Goal: Check status: Check status

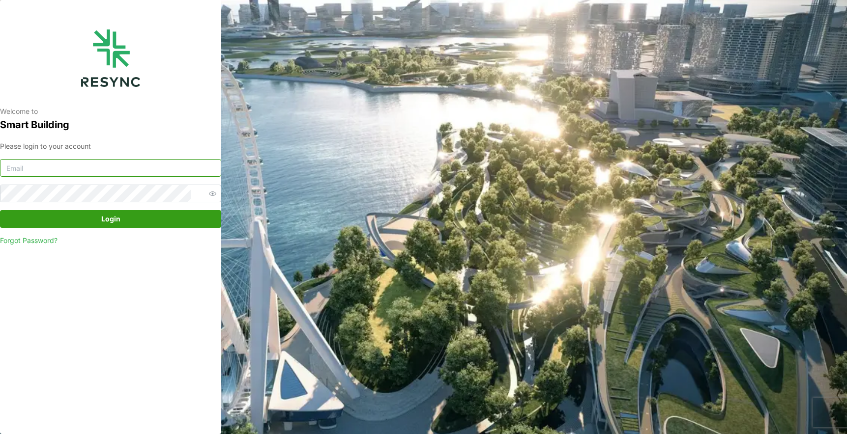
click at [113, 169] on input at bounding box center [110, 168] width 221 height 18
type input "fwahab@ponte-group.com"
click at [120, 221] on span "Login" at bounding box center [110, 219] width 202 height 17
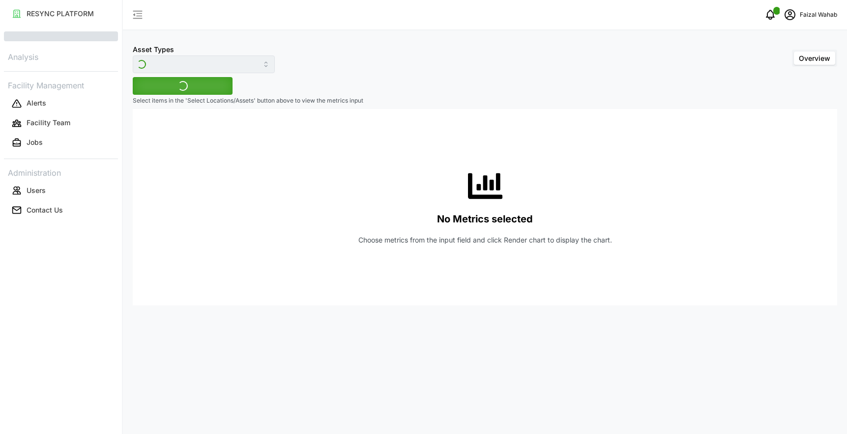
type input "Variable Air Volume Box"
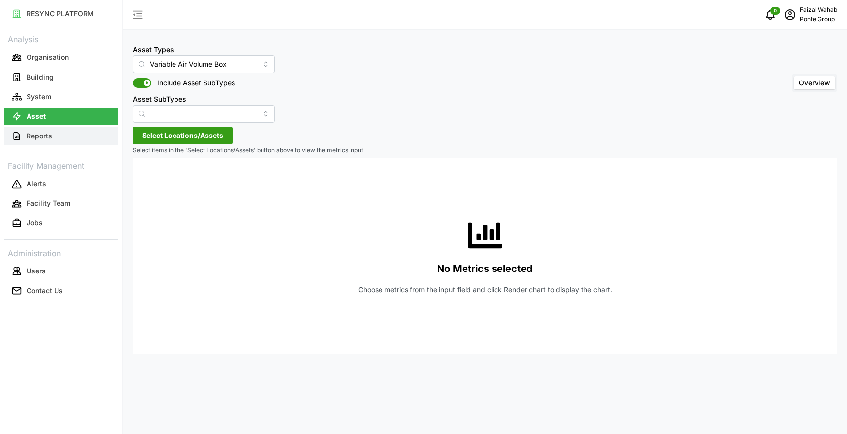
click at [61, 136] on button "Reports" at bounding box center [61, 136] width 114 height 18
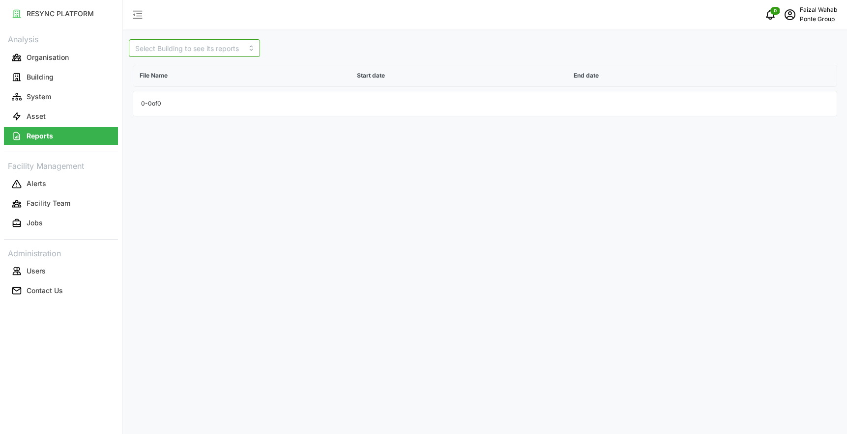
click at [199, 49] on input at bounding box center [194, 48] width 131 height 18
click at [183, 87] on span "LeVeL33 Microbrewery" at bounding box center [173, 88] width 75 height 11
type input "LeVeL33 Microbrewery"
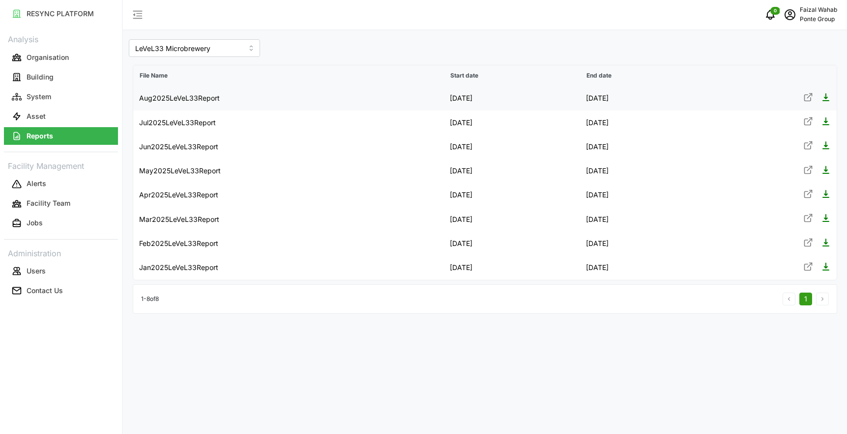
click at [186, 101] on p "Aug2025LeVeL33Report" at bounding box center [179, 98] width 81 height 10
click at [48, 96] on p "System" at bounding box center [39, 97] width 25 height 10
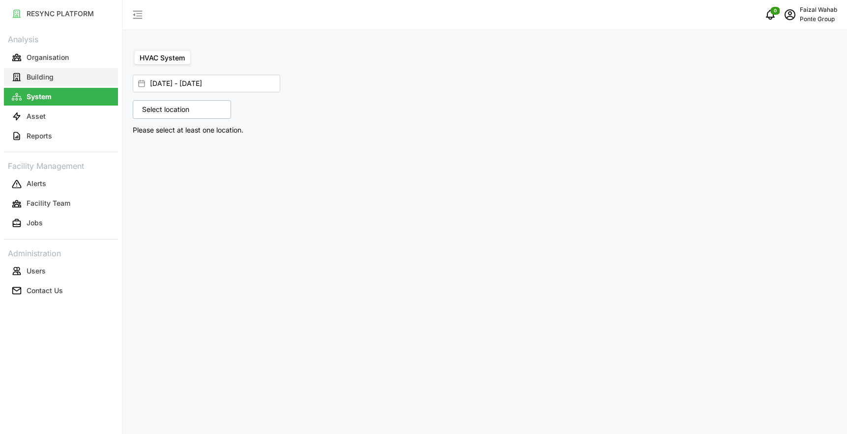
click at [75, 79] on button "Building" at bounding box center [61, 77] width 114 height 18
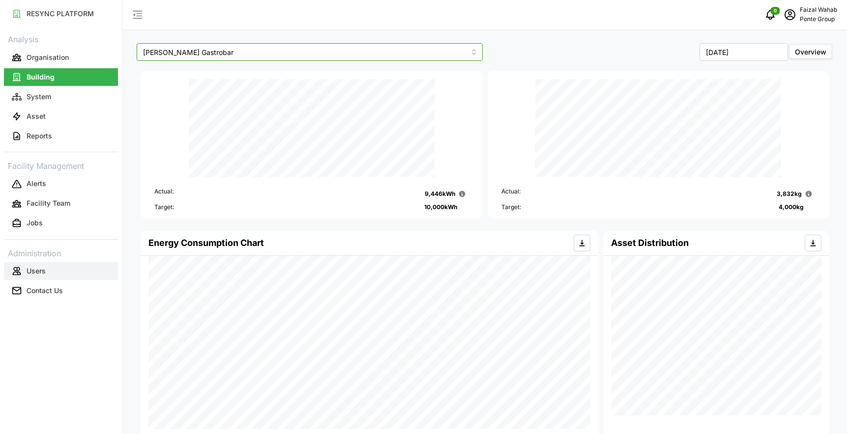
click at [470, 56] on input "[PERSON_NAME] Gastrobar" at bounding box center [310, 52] width 346 height 18
click at [211, 92] on span "LeVeL33 Microbrewery" at bounding box center [181, 92] width 75 height 11
type input "LeVeL33 Microbrewery"
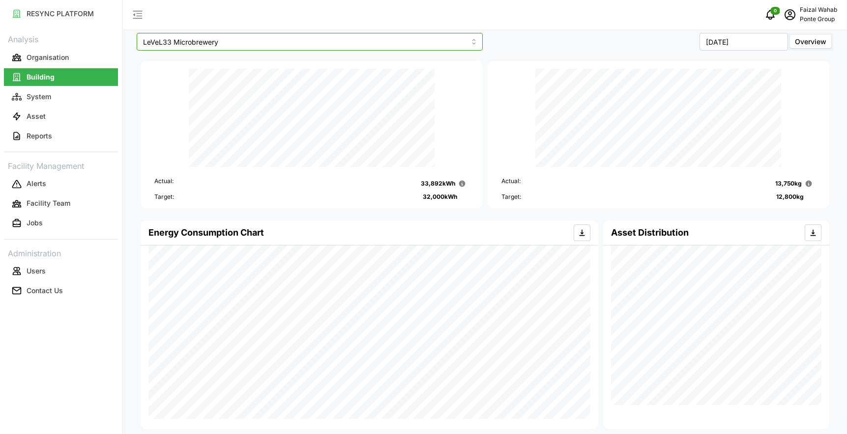
scroll to position [11, 0]
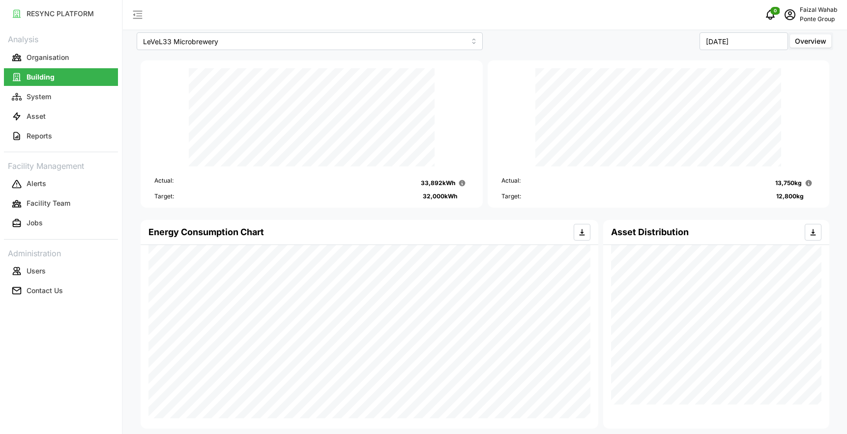
click at [135, 252] on div "Energy Consumption Chart Asset Distribution" at bounding box center [485, 323] width 704 height 211
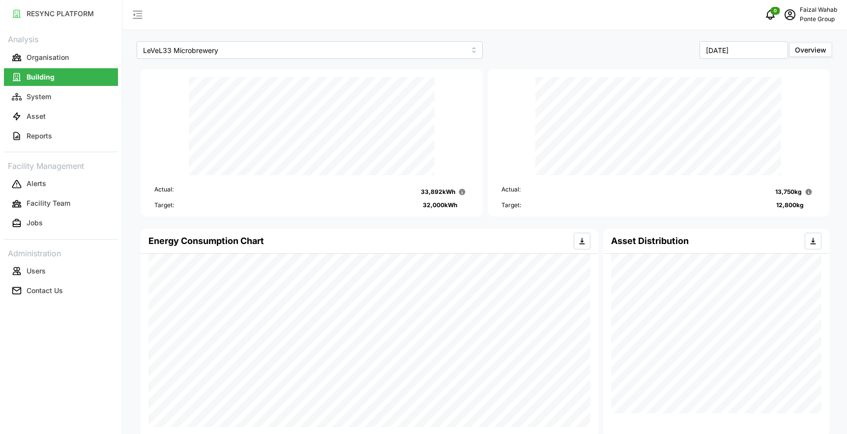
scroll to position [0, 0]
click at [747, 57] on input "[DATE]" at bounding box center [743, 52] width 88 height 18
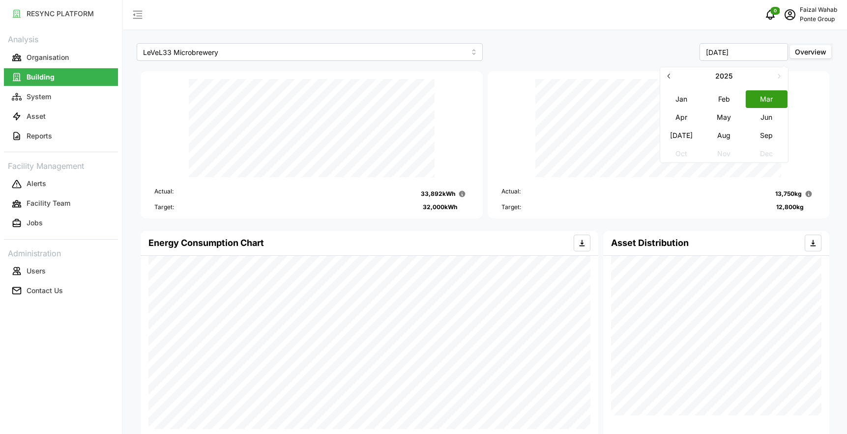
click at [728, 137] on button "Aug" at bounding box center [724, 135] width 42 height 18
type input "[DATE]"
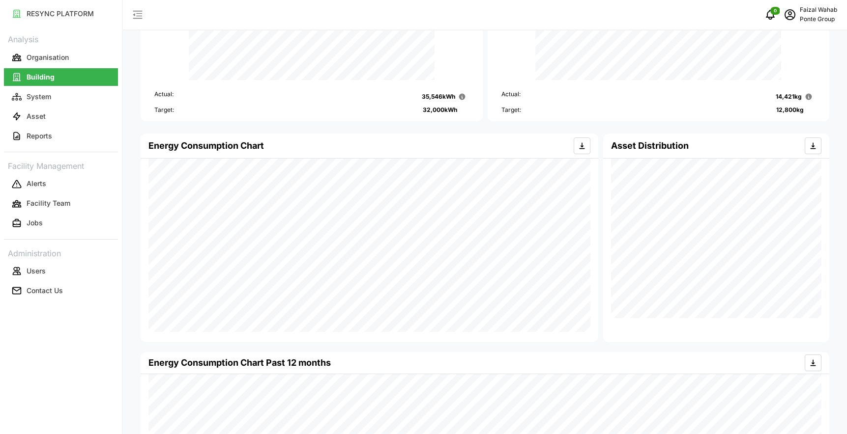
scroll to position [104, 0]
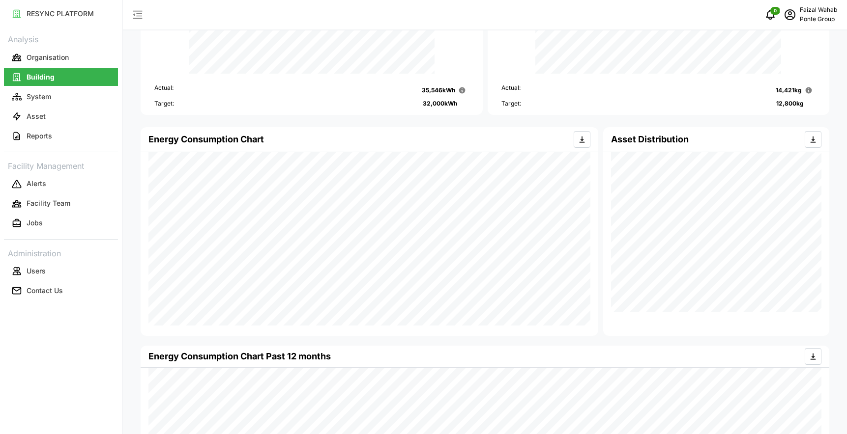
click at [613, 319] on div "Energy Consumption Chart Asset Distribution" at bounding box center [485, 232] width 694 height 214
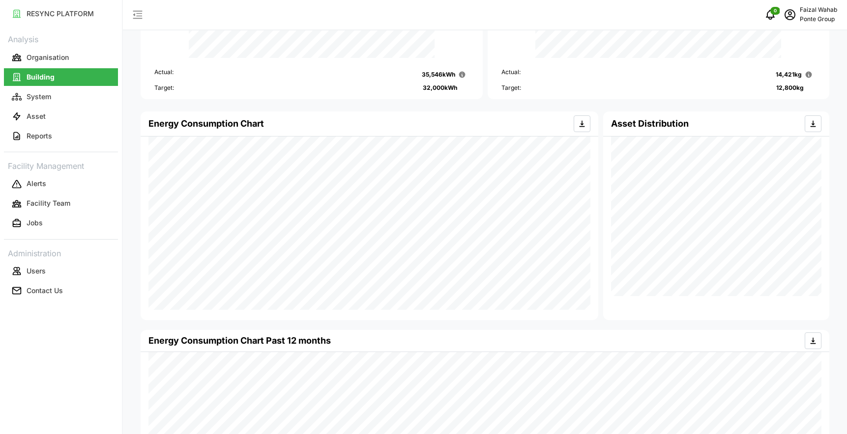
scroll to position [127, 0]
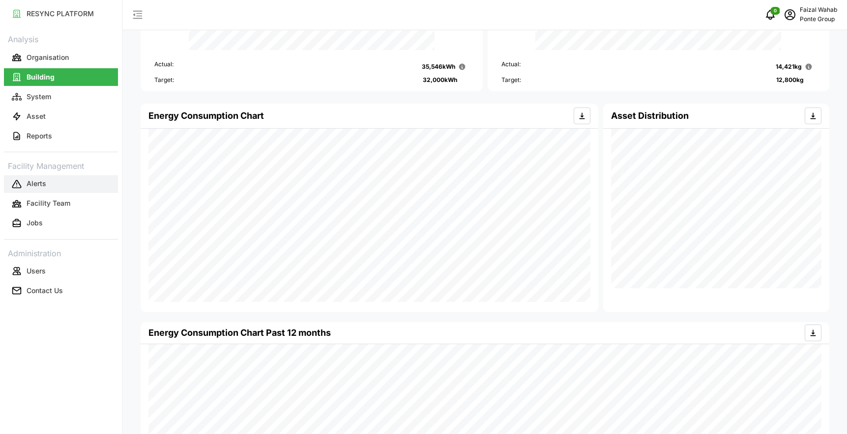
click at [50, 182] on button "Alerts" at bounding box center [61, 184] width 114 height 18
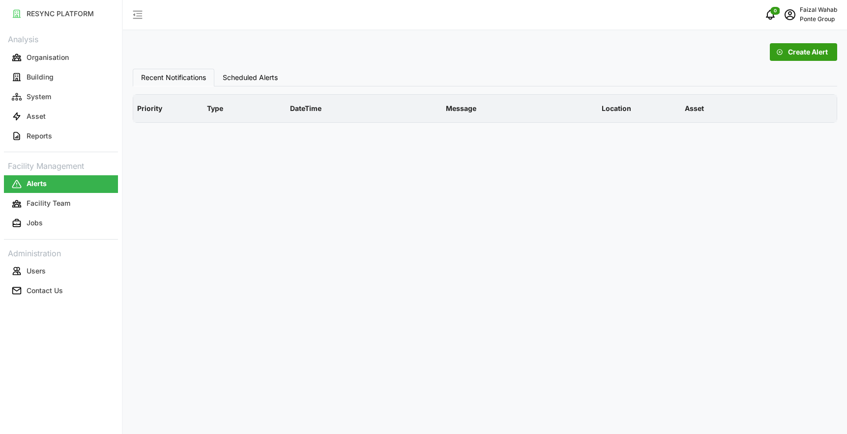
click at [244, 79] on span "Scheduled Alerts" at bounding box center [250, 77] width 55 height 7
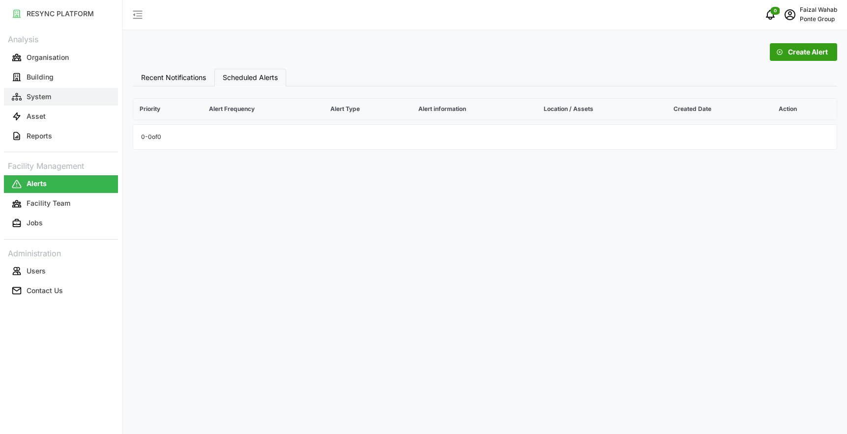
click at [61, 97] on button "System" at bounding box center [61, 97] width 114 height 18
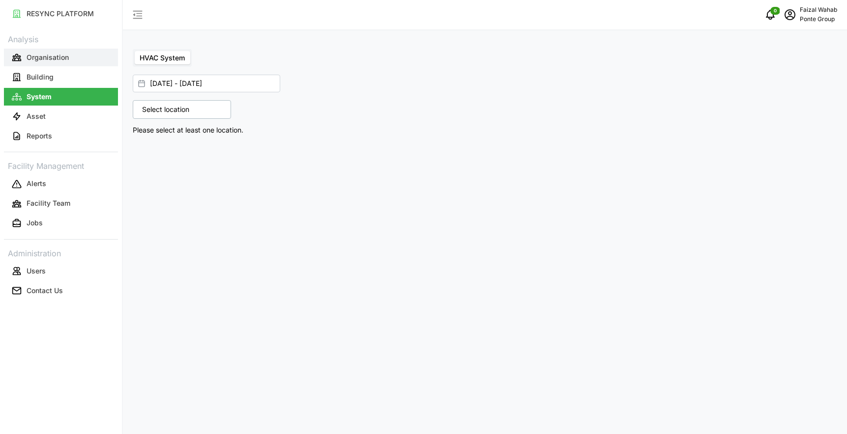
click at [62, 58] on p "Organisation" at bounding box center [48, 58] width 42 height 10
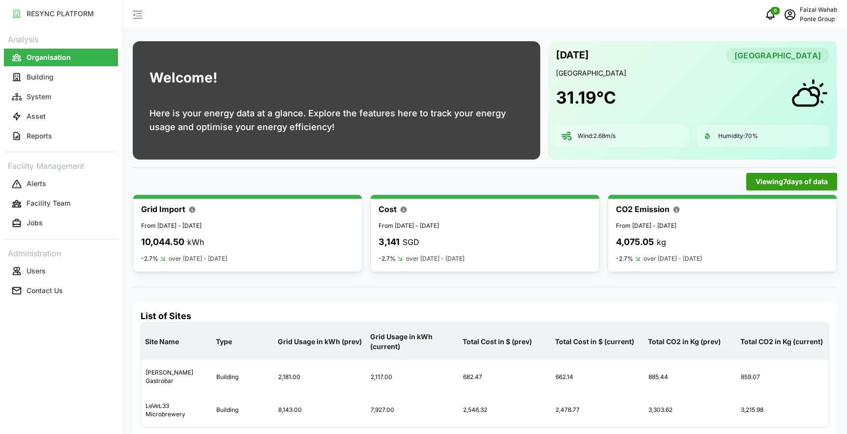
scroll to position [1, 0]
click at [63, 75] on button "Building" at bounding box center [61, 77] width 114 height 18
